Goal: Task Accomplishment & Management: Use online tool/utility

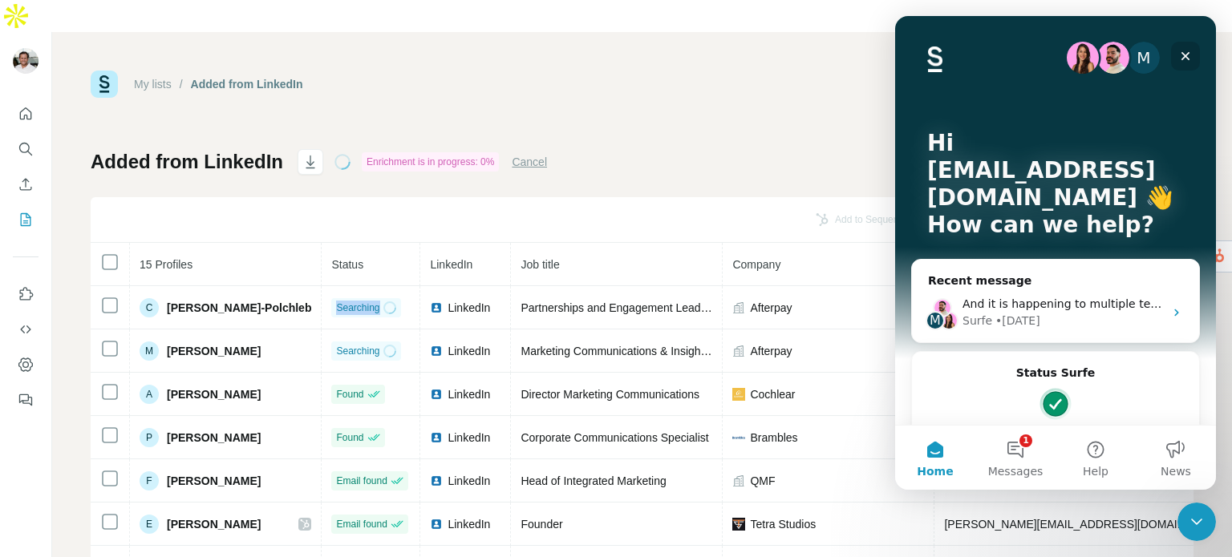
click at [1180, 55] on icon "Close" at bounding box center [1185, 56] width 13 height 13
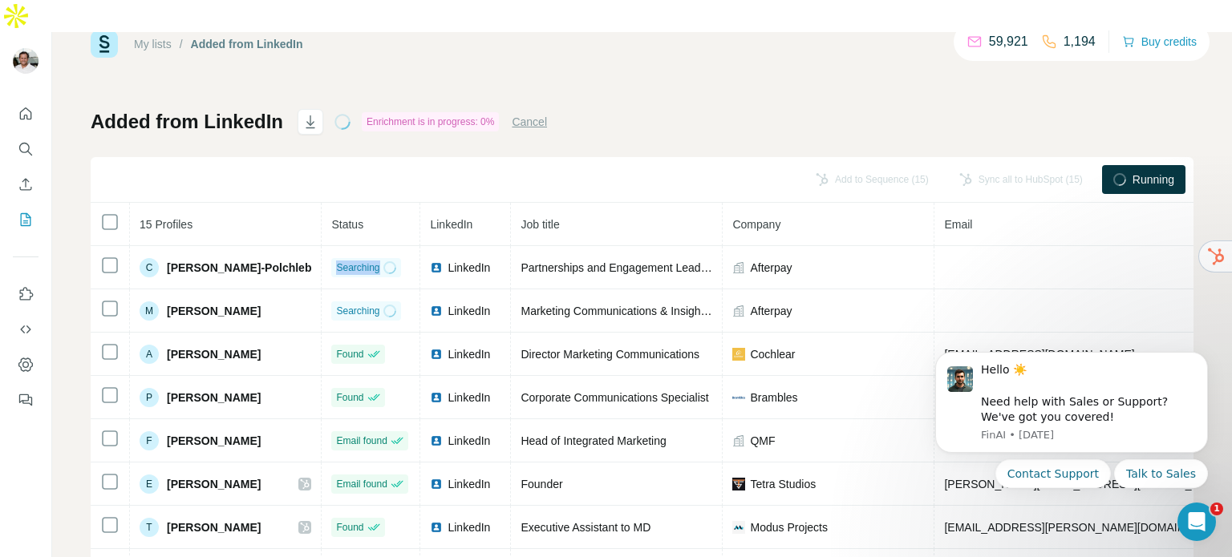
scroll to position [38, 0]
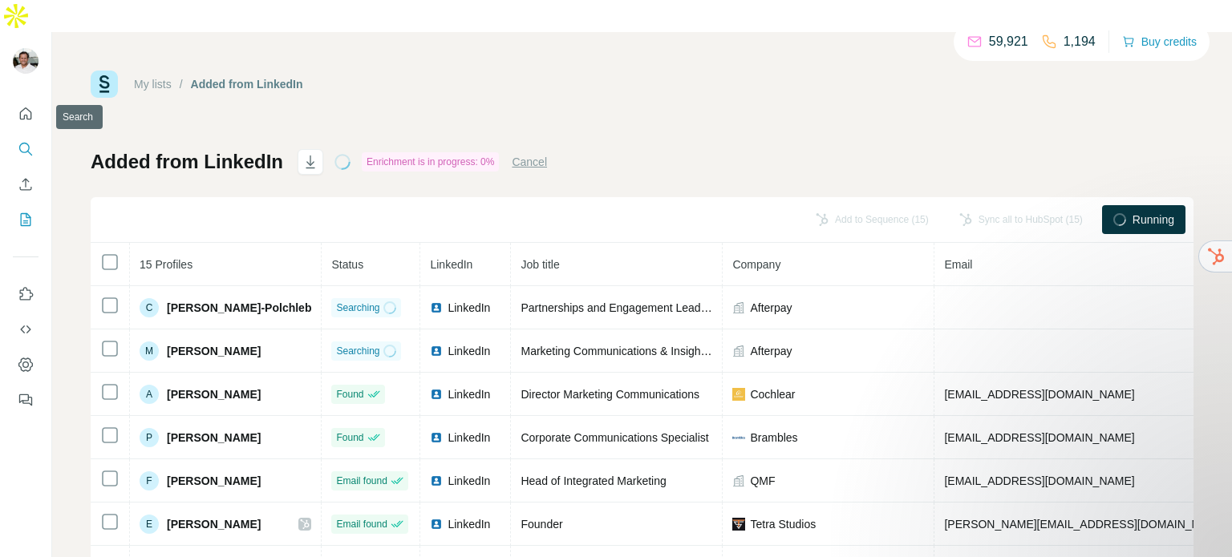
click at [20, 141] on icon "Search" at bounding box center [26, 149] width 16 height 16
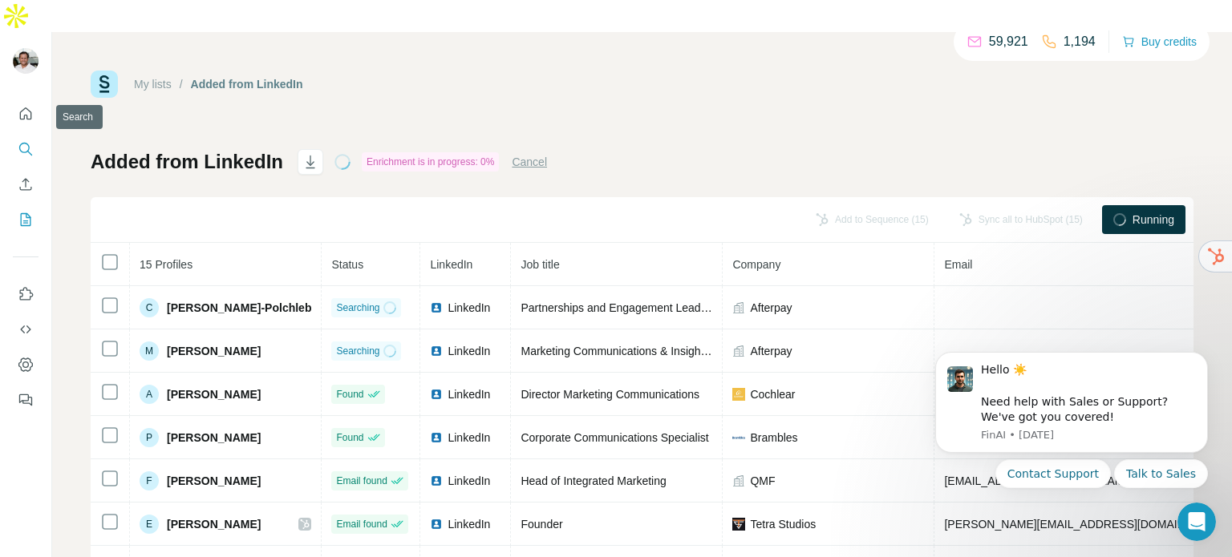
click at [26, 141] on icon "Search" at bounding box center [26, 149] width 16 height 16
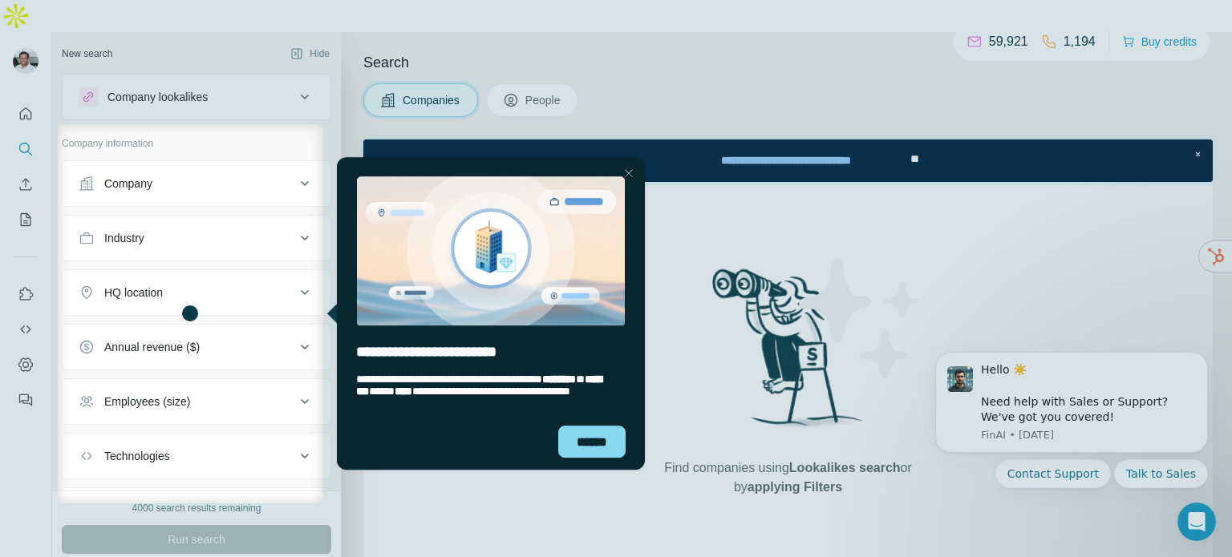
click at [1078, 412] on div at bounding box center [777, 313] width 908 height 379
click at [627, 174] on div "Close Step" at bounding box center [627, 173] width 19 height 19
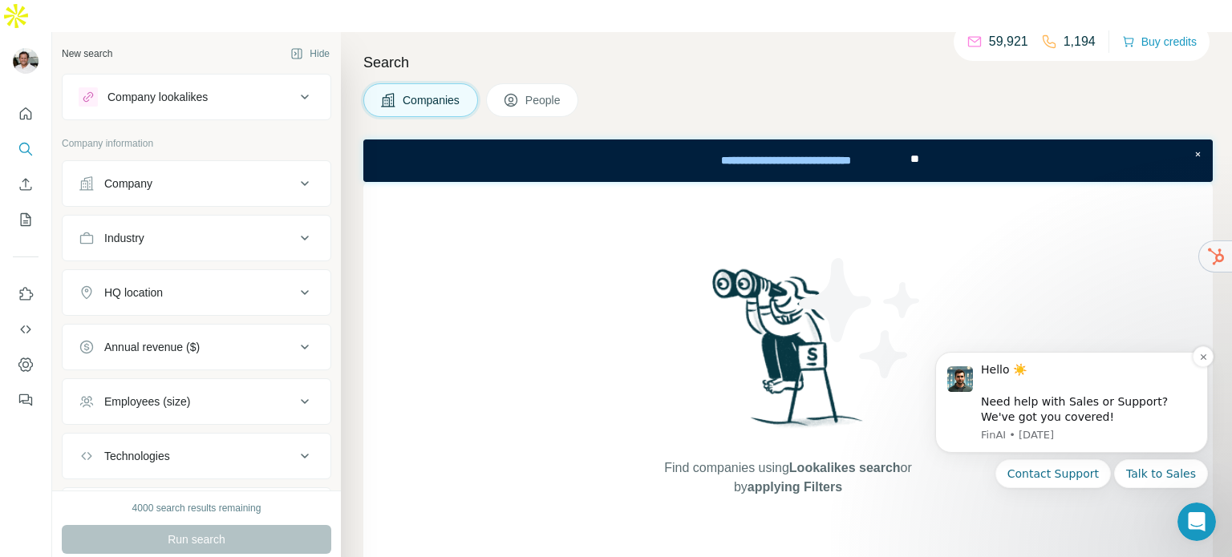
click at [1031, 404] on div "Hello ☀️ ​ Need help with Sales or Support? We've got you covered!" at bounding box center [1088, 393] width 215 height 63
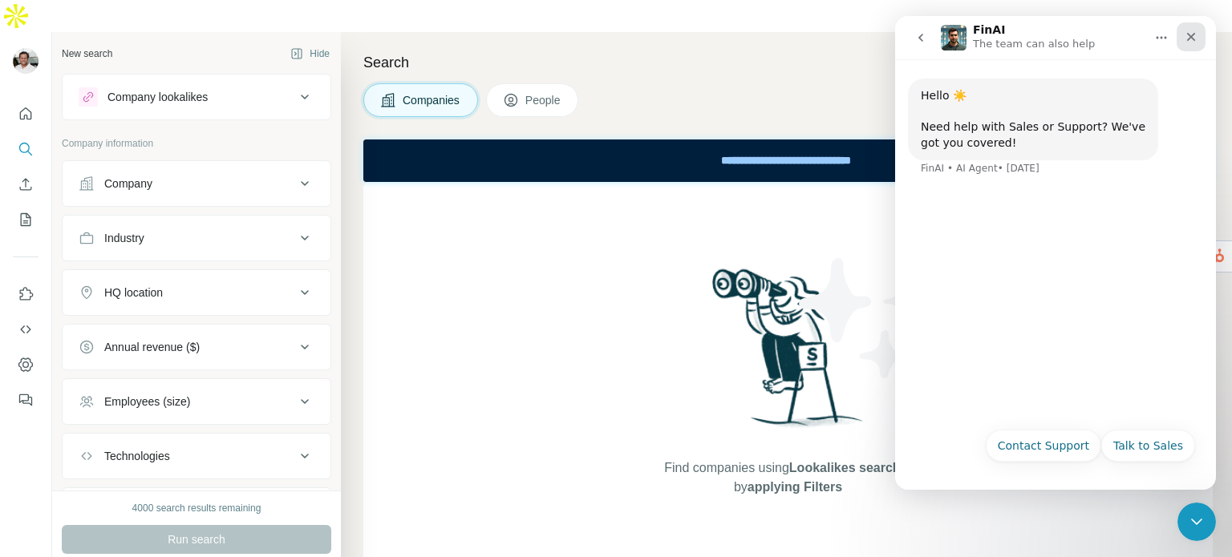
click at [1183, 38] on div "Close" at bounding box center [1190, 36] width 29 height 29
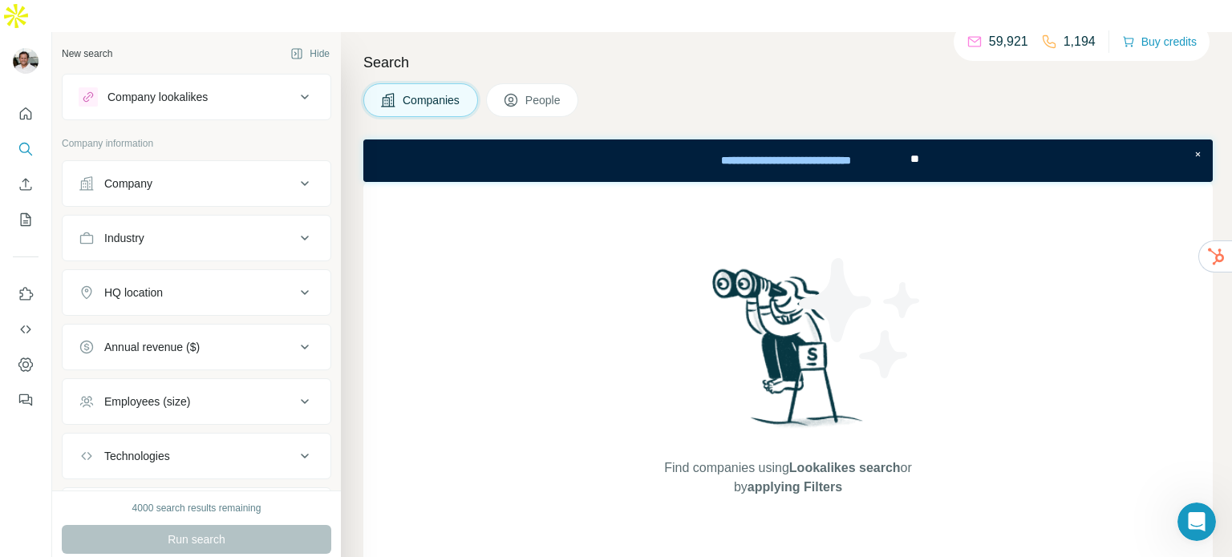
click at [539, 92] on span "People" at bounding box center [543, 100] width 37 height 16
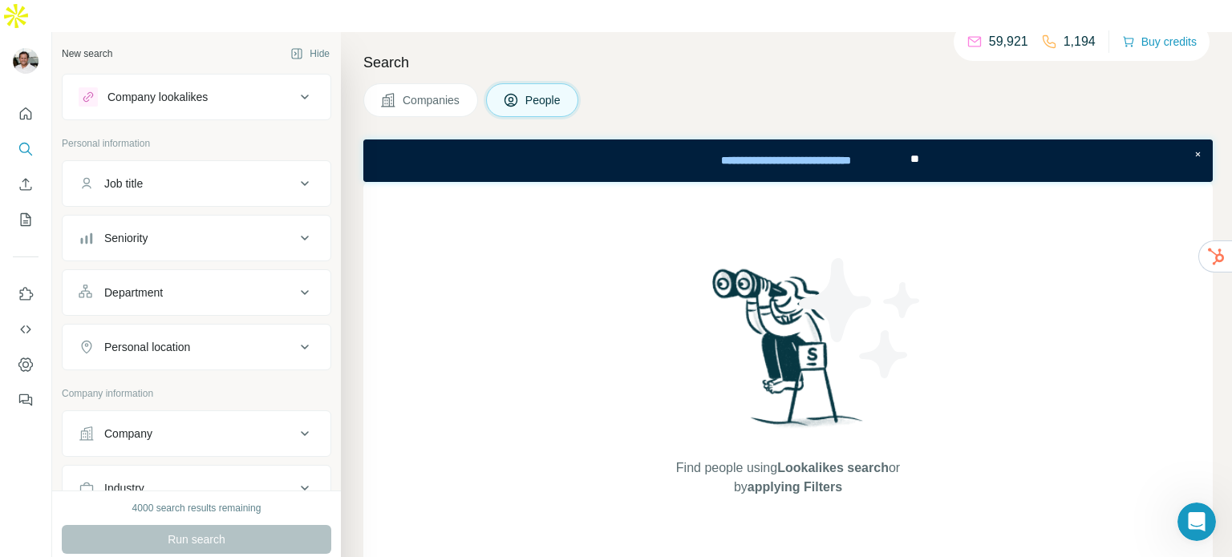
click at [126, 176] on div "Job title" at bounding box center [123, 184] width 38 height 16
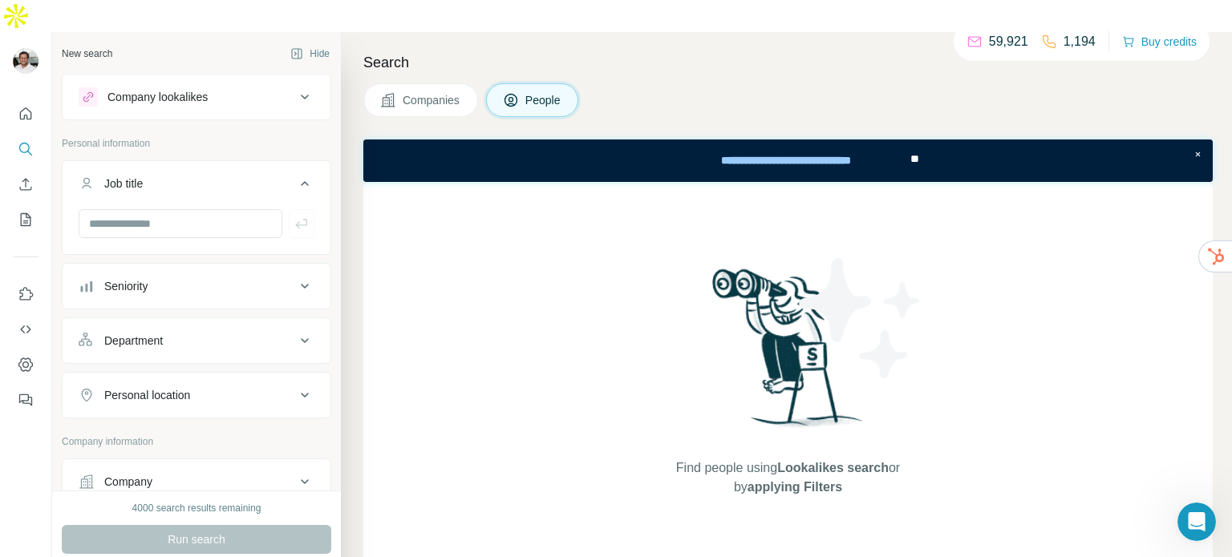
click at [163, 333] on div "Department" at bounding box center [133, 341] width 59 height 16
click at [151, 372] on input at bounding box center [188, 381] width 198 height 18
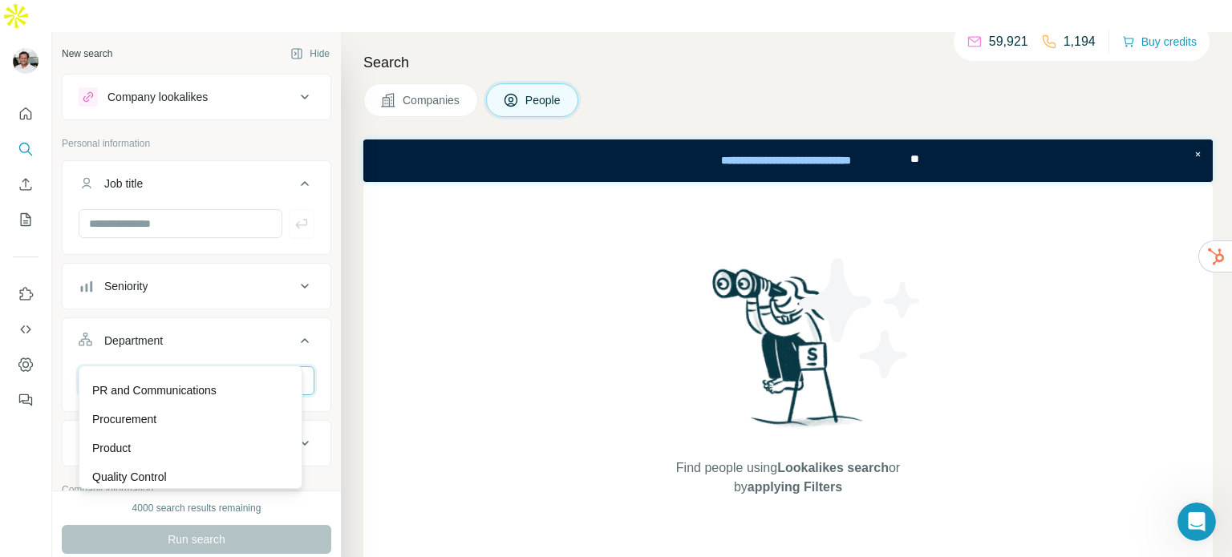
scroll to position [455, 0]
click at [151, 390] on p "PR and Communications" at bounding box center [154, 390] width 124 height 16
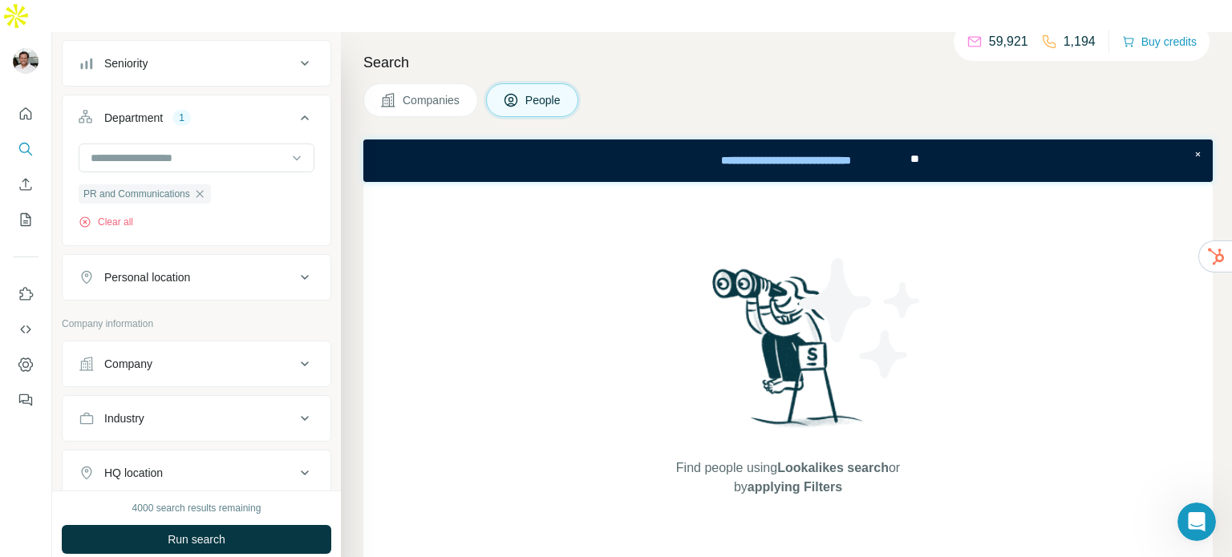
scroll to position [230, 0]
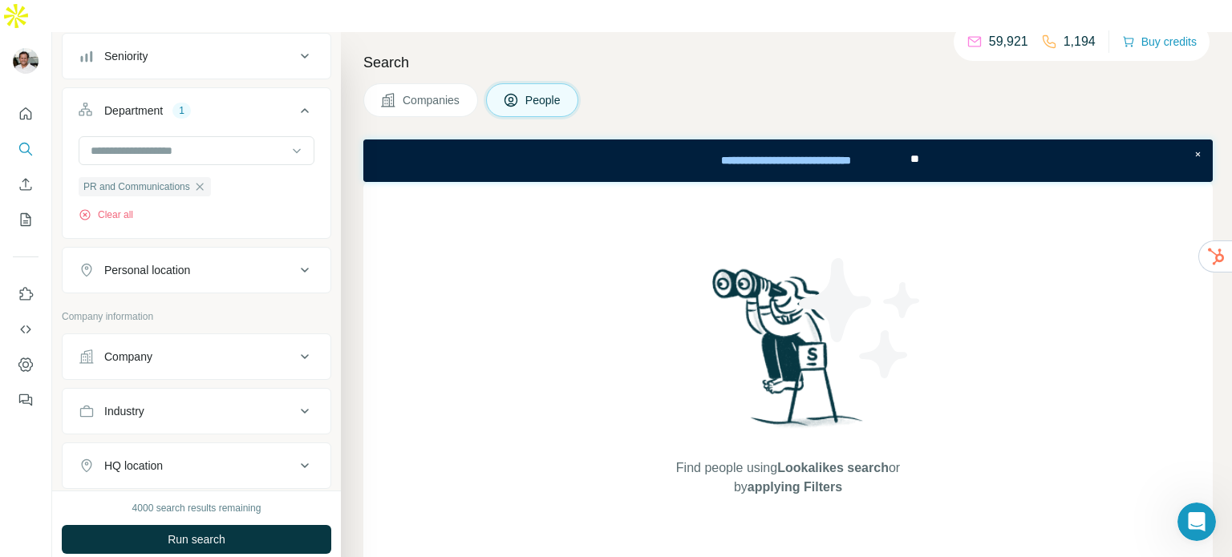
click at [157, 262] on div "Personal location" at bounding box center [147, 270] width 86 height 16
click at [126, 397] on div "Company" at bounding box center [128, 405] width 48 height 16
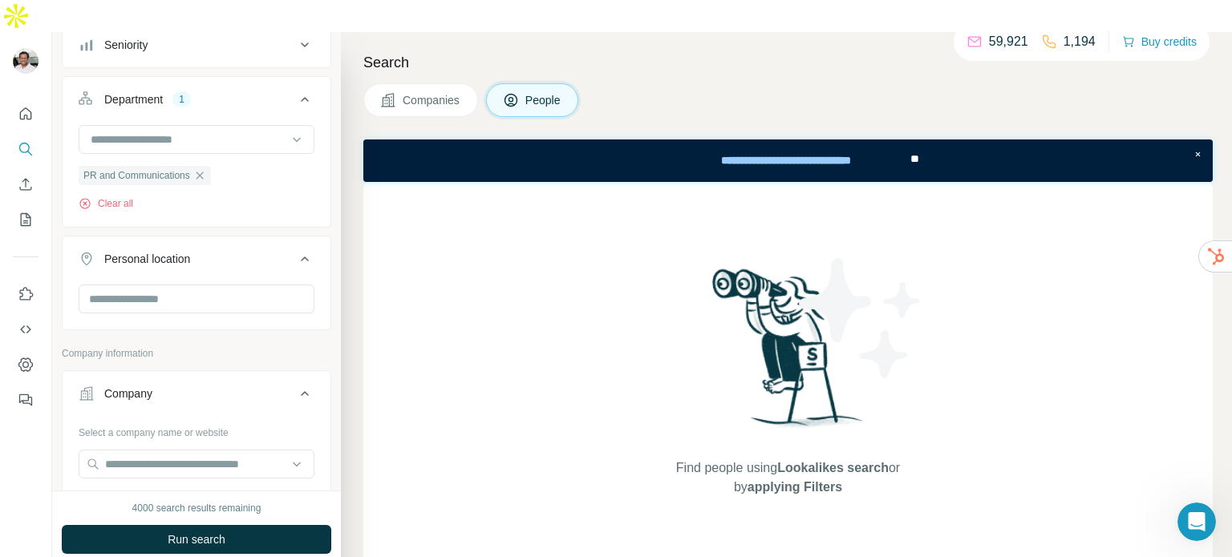
scroll to position [244, 0]
click at [155, 282] on input "text" at bounding box center [197, 296] width 236 height 29
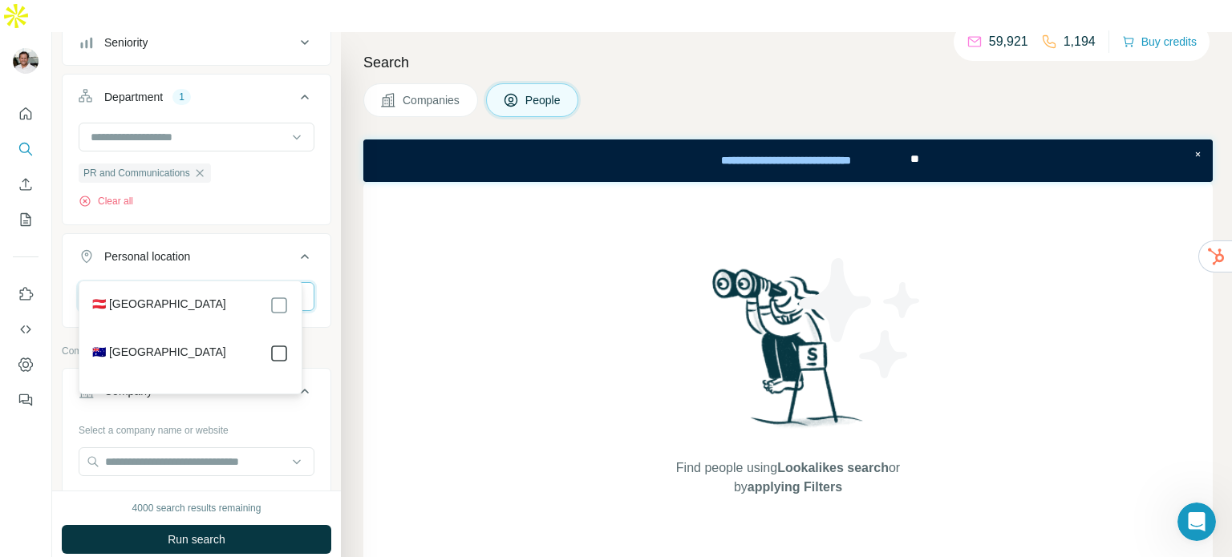
type input "***"
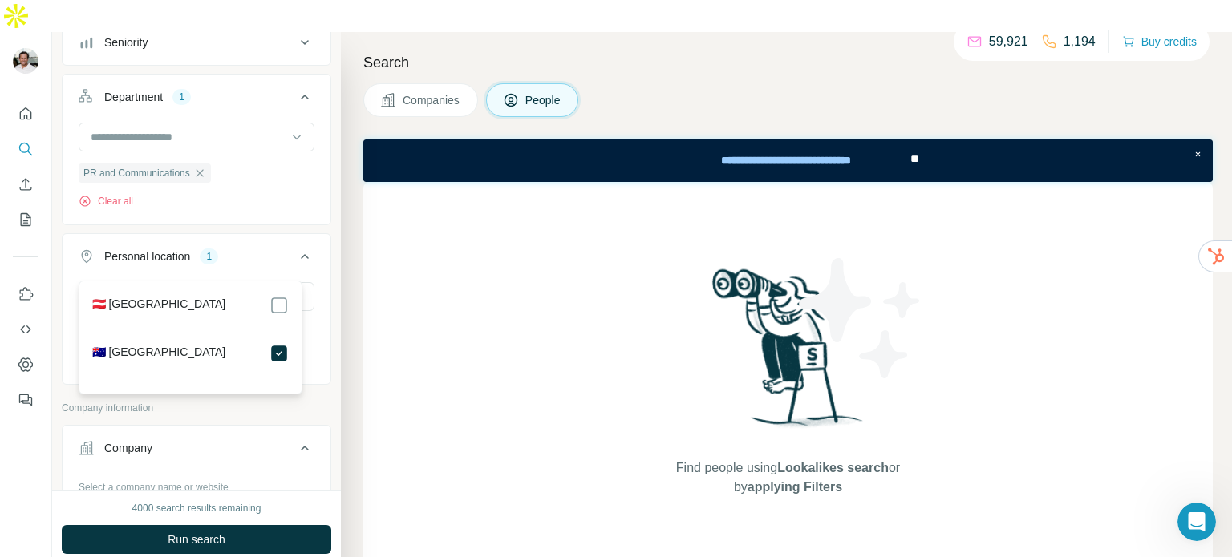
click at [314, 401] on p "Company information" at bounding box center [196, 408] width 269 height 14
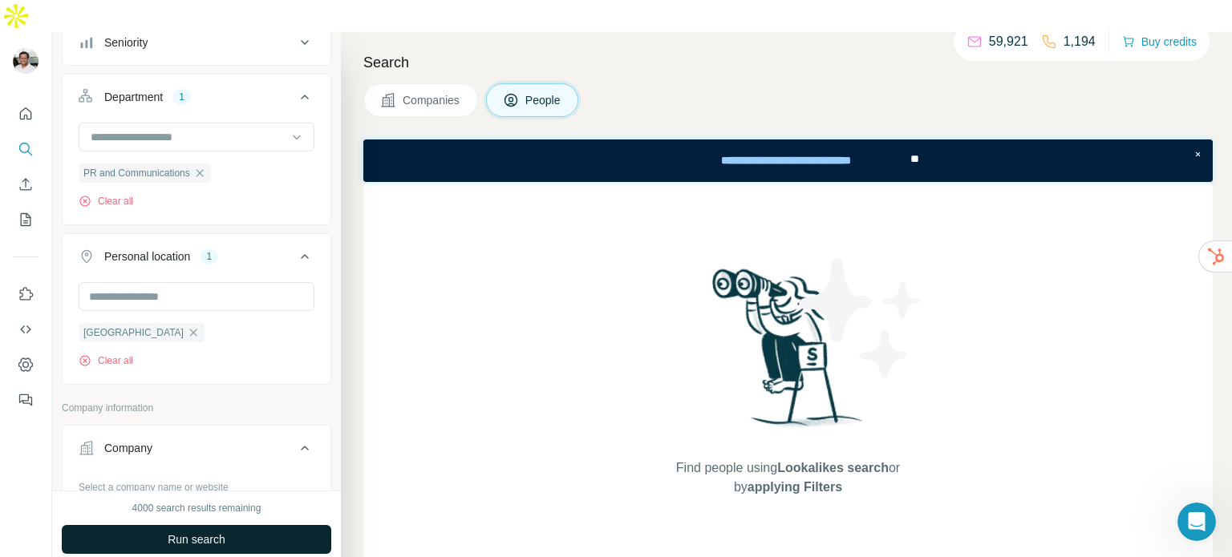
click at [208, 532] on span "Run search" at bounding box center [197, 540] width 58 height 16
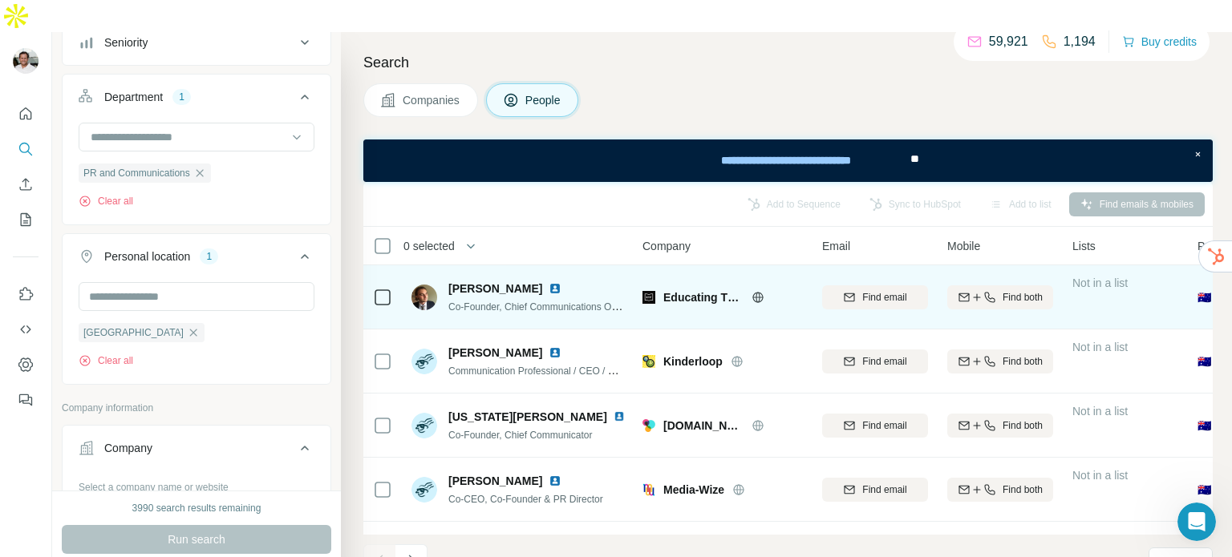
click at [869, 275] on div "Find email" at bounding box center [875, 297] width 106 height 44
click at [869, 290] on span "Find email" at bounding box center [884, 297] width 44 height 14
click at [678, 190] on div "Add to Sequence Sync to HubSpot Add to list Find emails & mobiles" at bounding box center [787, 204] width 833 height 28
